Goal: Complete application form

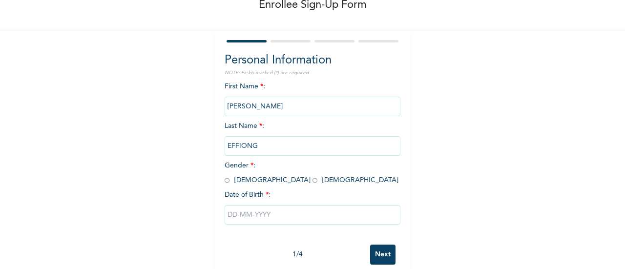
scroll to position [75, 0]
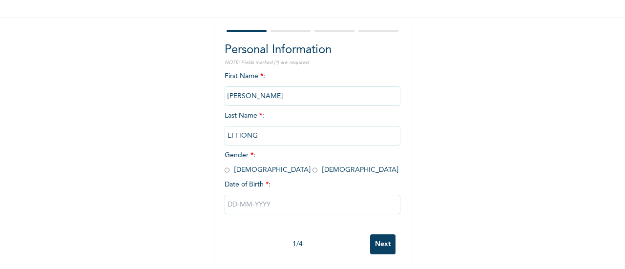
click at [226, 164] on span "Gender * : Male Female" at bounding box center [312, 162] width 174 height 21
click at [225, 165] on input "radio" at bounding box center [227, 169] width 5 height 9
radio input "true"
click at [230, 201] on input "text" at bounding box center [313, 205] width 176 height 20
select select "9"
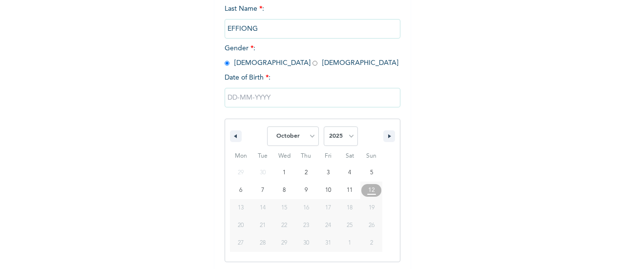
scroll to position [175, 0]
click at [348, 135] on select "2025 2024 2023 2022 2021 2020 2019 2018 2017 2016 2015 2014 2013 2012 2011 2010…" at bounding box center [341, 135] width 34 height 20
select select "1991"
click at [324, 126] on select "2025 2024 2023 2022 2021 2020 2019 2018 2017 2016 2015 2014 2013 2012 2011 2010…" at bounding box center [341, 135] width 34 height 20
click at [305, 138] on select "January February March April May June July August September October November De…" at bounding box center [293, 135] width 52 height 20
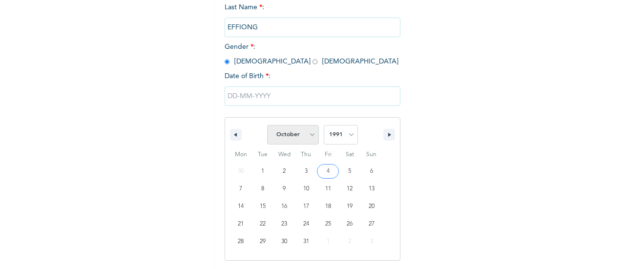
select select "6"
click at [267, 126] on select "January February March April May June July August September October November De…" at bounding box center [293, 135] width 52 height 20
type input "07/22/1991"
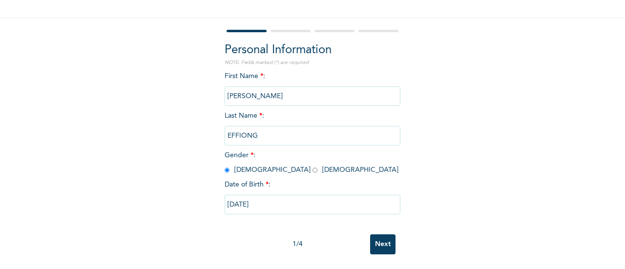
click at [383, 240] on input "Next" at bounding box center [382, 244] width 25 height 20
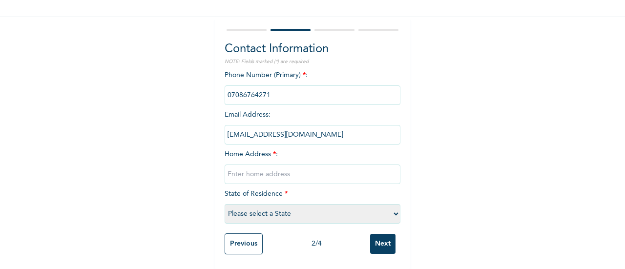
click at [289, 168] on input "text" at bounding box center [313, 174] width 176 height 20
type input "6"
click at [251, 164] on input "11, Adahgagapoje" at bounding box center [313, 174] width 176 height 20
click at [265, 166] on input "11, Adah Agagapoje" at bounding box center [313, 174] width 176 height 20
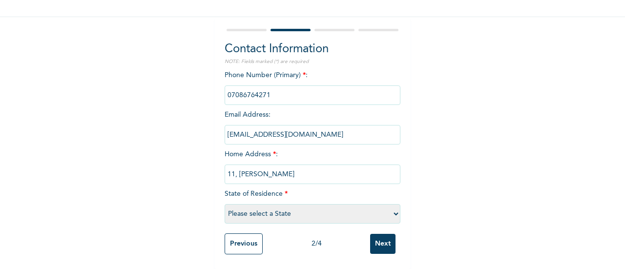
click at [265, 166] on input "11, Adah Agagapoje" at bounding box center [313, 174] width 176 height 20
click at [313, 173] on input "11, Adah Aganapoje" at bounding box center [313, 174] width 176 height 20
type input "11, Adah Aganapoje Street, Buhari Abuja."
click at [328, 205] on select "Please select a State Abia Abuja (FCT) Adamawa Akwa Ibom Anambra Bauchi Bayelsa…" at bounding box center [313, 214] width 176 height 20
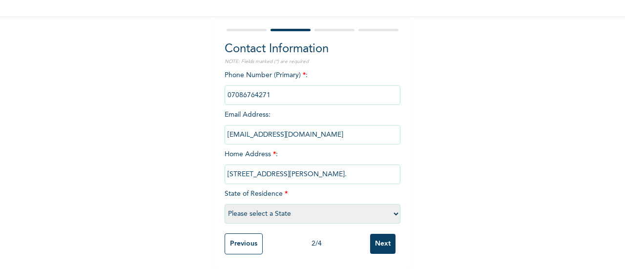
select select "15"
click at [225, 204] on select "Please select a State Abia Abuja (FCT) Adamawa Akwa Ibom Anambra Bauchi Bayelsa…" at bounding box center [313, 214] width 176 height 20
click at [377, 234] on input "Next" at bounding box center [382, 244] width 25 height 20
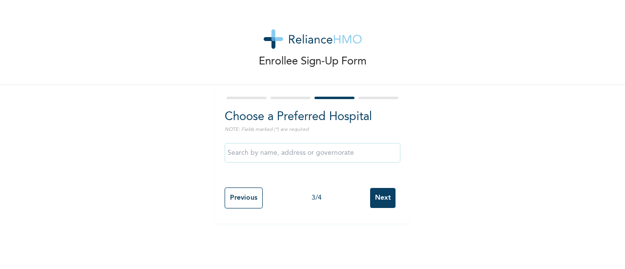
scroll to position [0, 0]
click at [383, 196] on input "Next" at bounding box center [382, 198] width 25 height 20
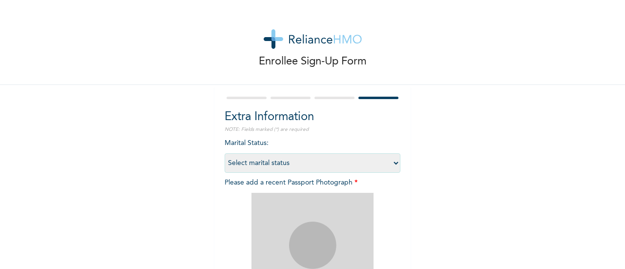
click at [343, 164] on select "Select marital status Single Married Divorced Widow/Widower" at bounding box center [313, 163] width 176 height 20
select select "2"
click at [225, 153] on select "Select marital status Single Married Divorced Widow/Widower" at bounding box center [313, 163] width 176 height 20
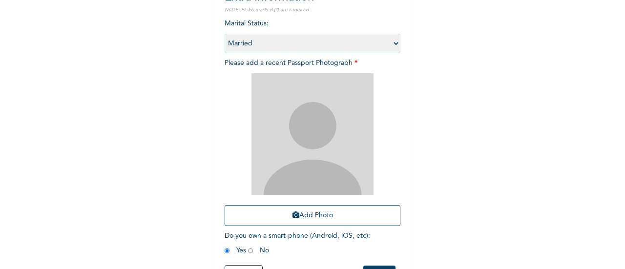
scroll to position [124, 0]
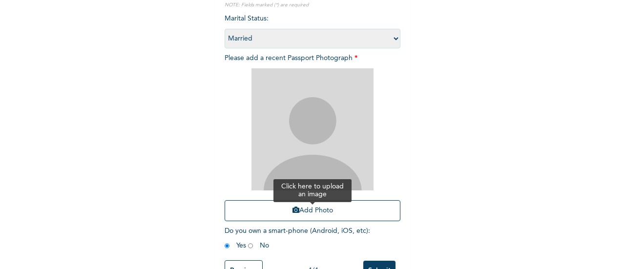
click at [316, 208] on button "Add Photo" at bounding box center [313, 210] width 176 height 21
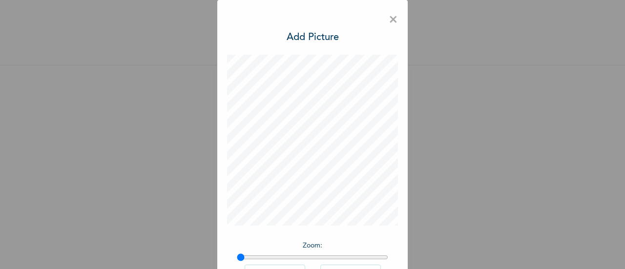
scroll to position [71, 0]
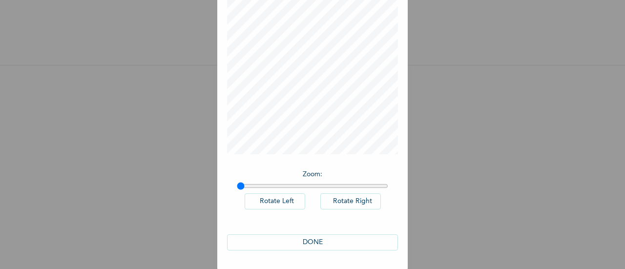
click at [324, 240] on button "DONE" at bounding box center [312, 242] width 171 height 16
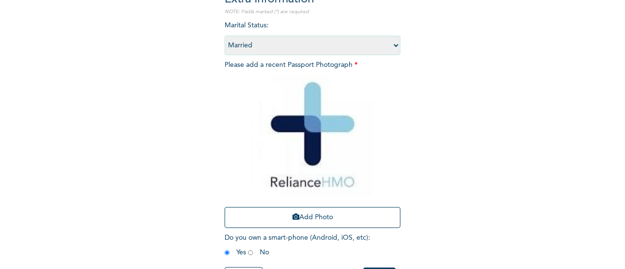
scroll to position [159, 0]
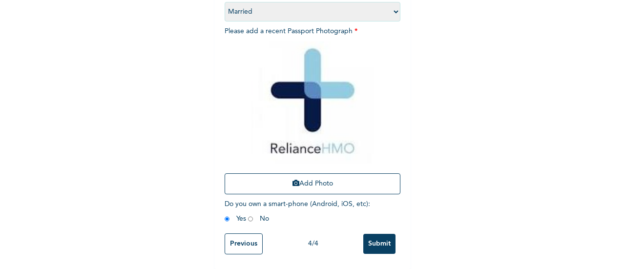
click at [371, 234] on input "Submit" at bounding box center [379, 244] width 32 height 20
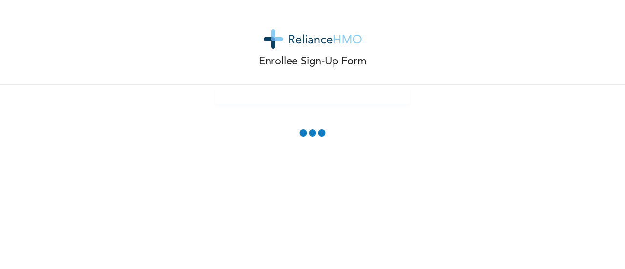
scroll to position [0, 0]
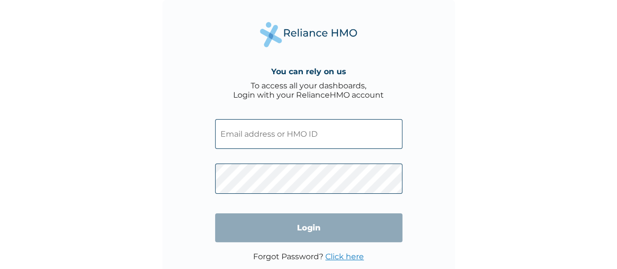
type input "[EMAIL_ADDRESS][DOMAIN_NAME]"
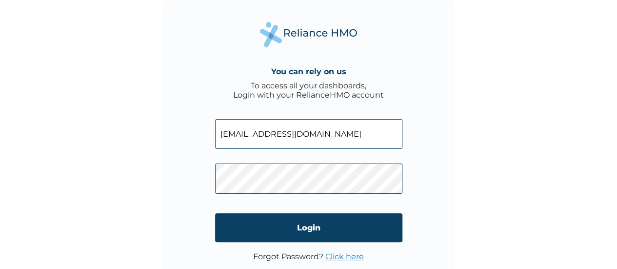
click at [337, 256] on link "Click here" at bounding box center [345, 256] width 39 height 9
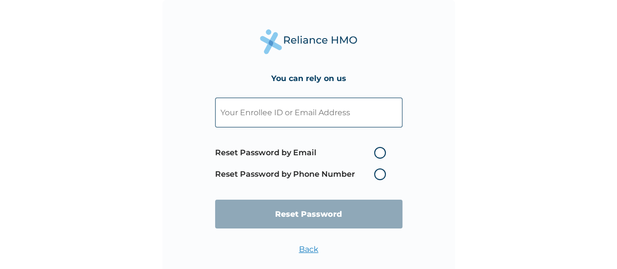
click at [311, 106] on input "text" at bounding box center [308, 113] width 187 height 30
paste input "[EMAIL_ADDRESS][DOMAIN_NAME]"
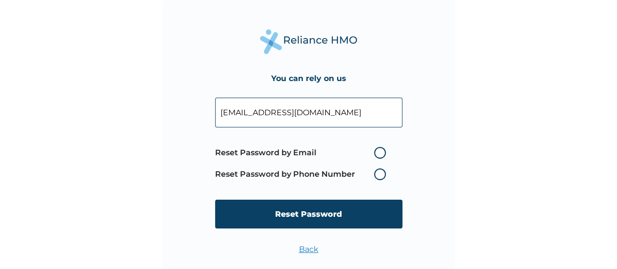
type input "[EMAIL_ADDRESS][DOMAIN_NAME]"
click at [380, 150] on label "Reset Password by Email" at bounding box center [303, 153] width 176 height 12
click at [376, 150] on input "Reset Password by Email" at bounding box center [369, 153] width 16 height 16
radio input "true"
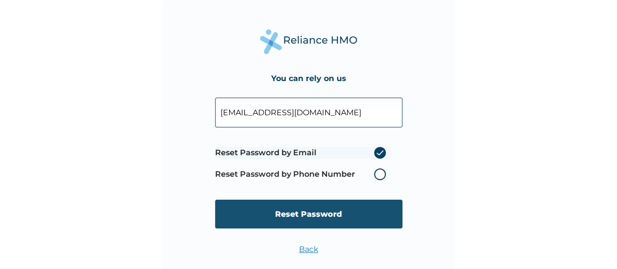
click at [317, 214] on input "Reset Password" at bounding box center [308, 214] width 187 height 29
